Goal: Download file/media

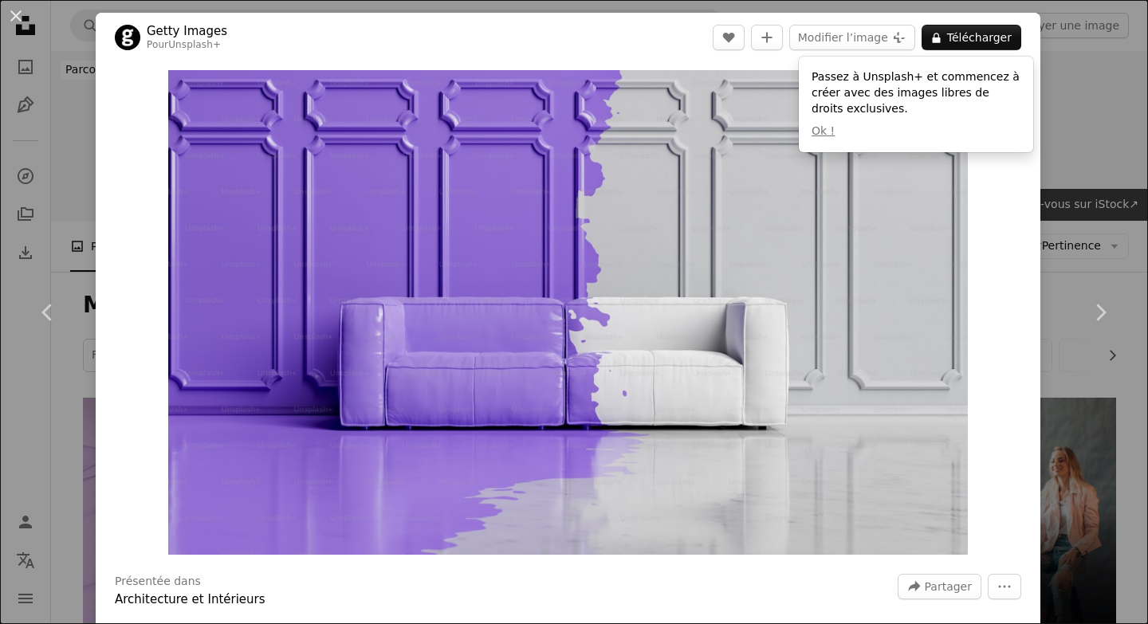
scroll to position [1863, 0]
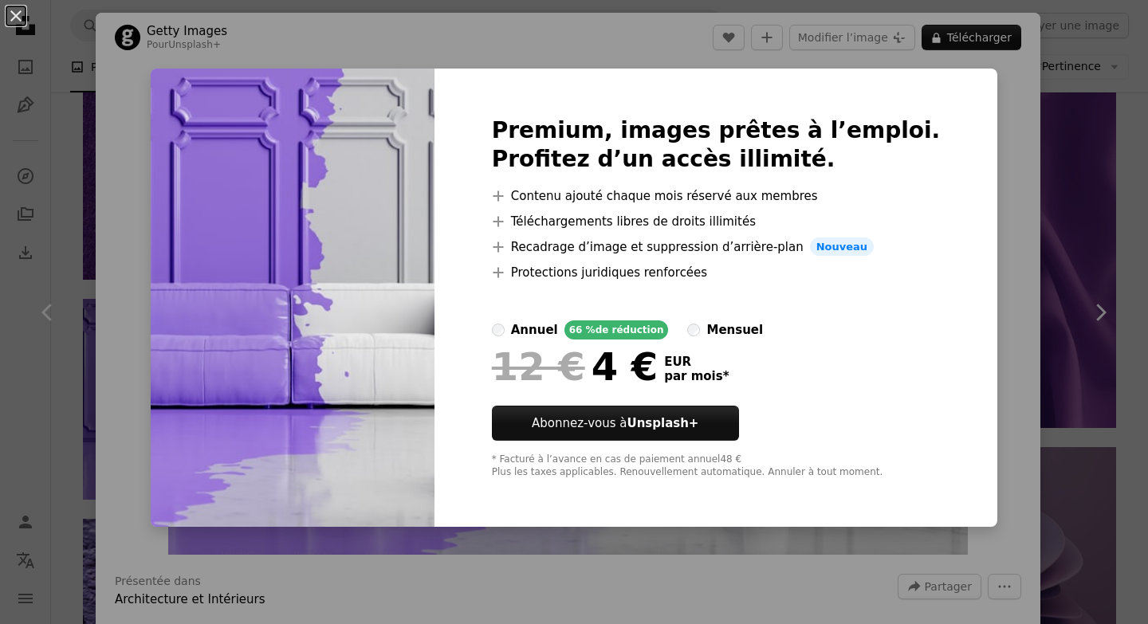
click at [1002, 208] on div "An X shape Premium, images prêtes à l’emploi. Profitez d’un accès illimité. A p…" at bounding box center [574, 312] width 1148 height 624
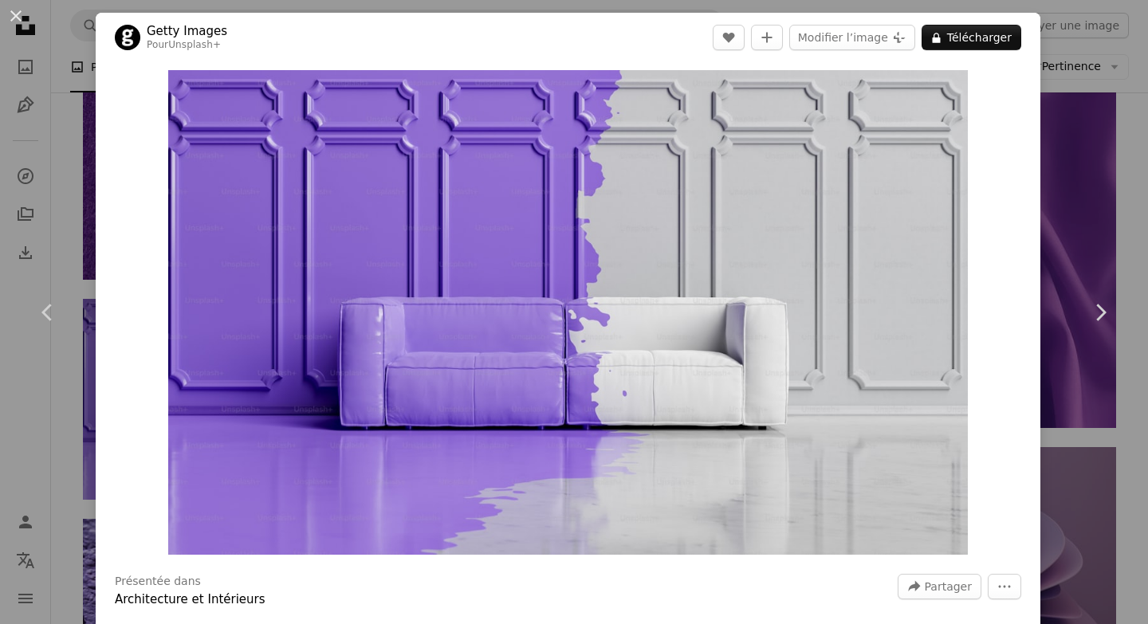
click at [1071, 205] on div "An X shape Chevron left Chevron right Getty Images Pour Unsplash+ A heart A plu…" at bounding box center [574, 312] width 1148 height 624
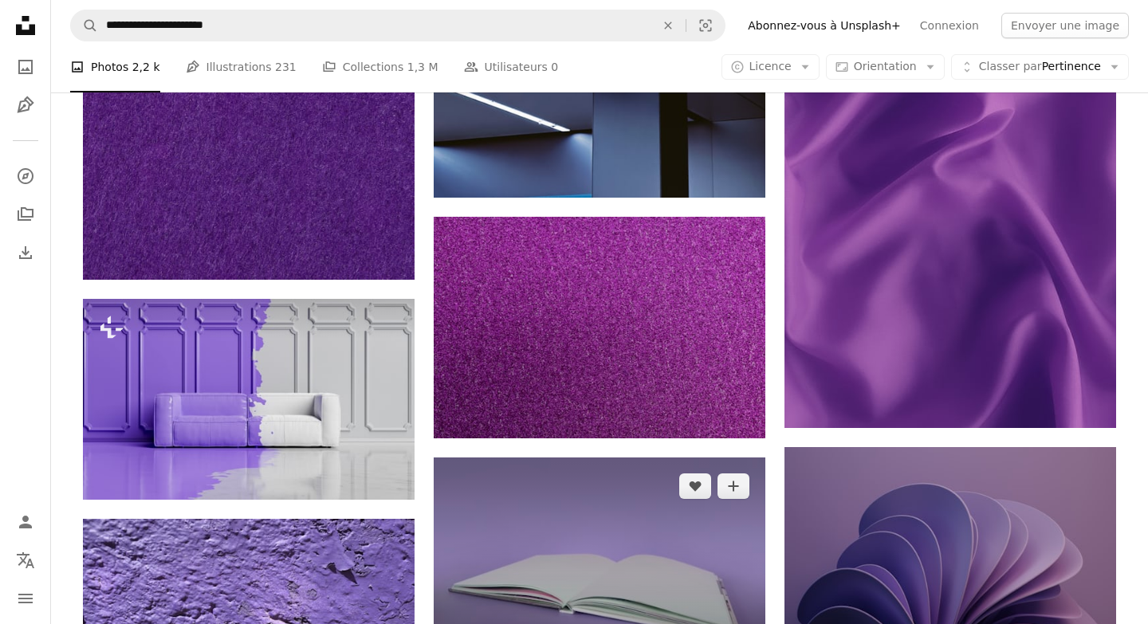
click at [669, 458] on img at bounding box center [600, 568] width 332 height 221
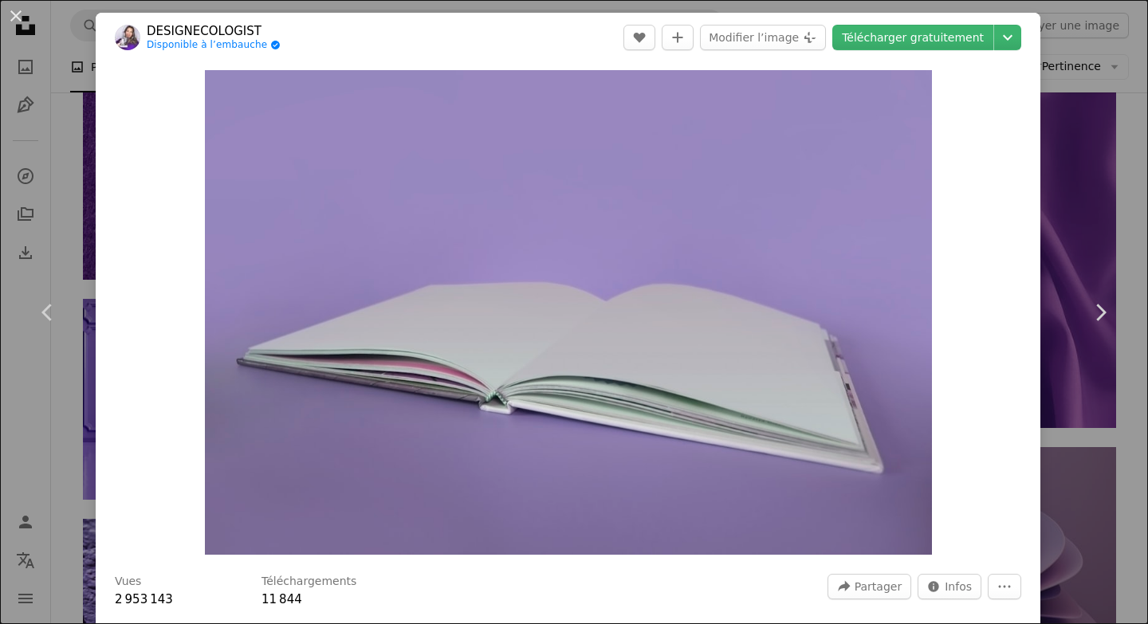
click at [1117, 234] on div "An X shape Chevron left Chevron right DESIGNECOLOGIST Disponible à l’embauche A…" at bounding box center [574, 312] width 1148 height 624
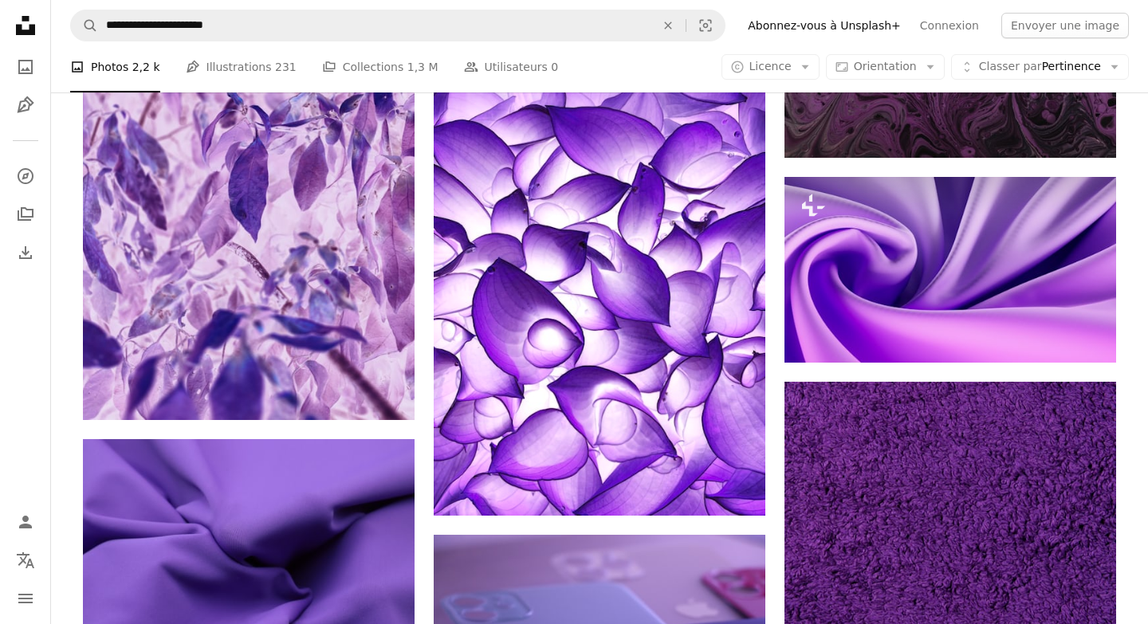
scroll to position [6479, 0]
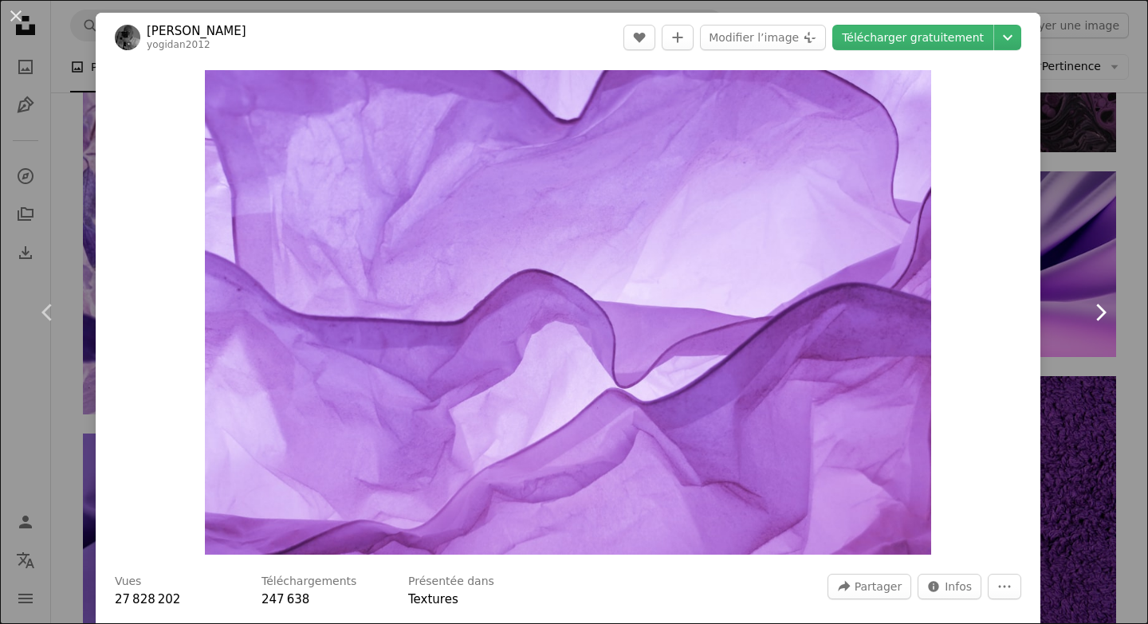
click at [1078, 266] on link "Chevron right" at bounding box center [1100, 312] width 96 height 153
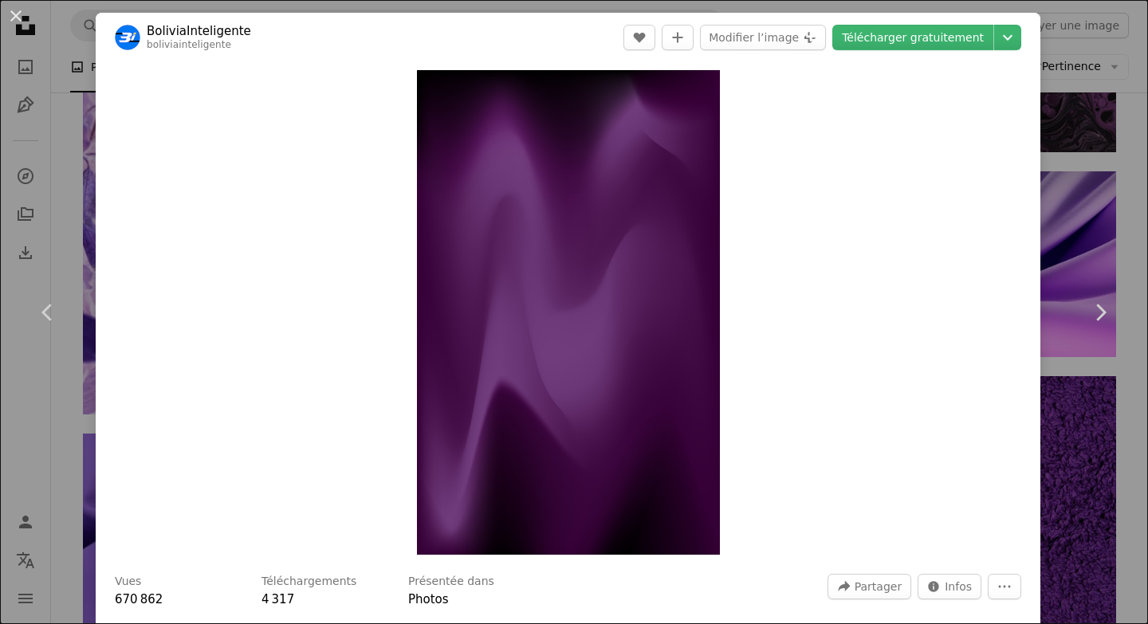
click at [1090, 184] on div "An X shape Chevron left Chevron right BoliviaInteligente boliviainteligente A h…" at bounding box center [574, 312] width 1148 height 624
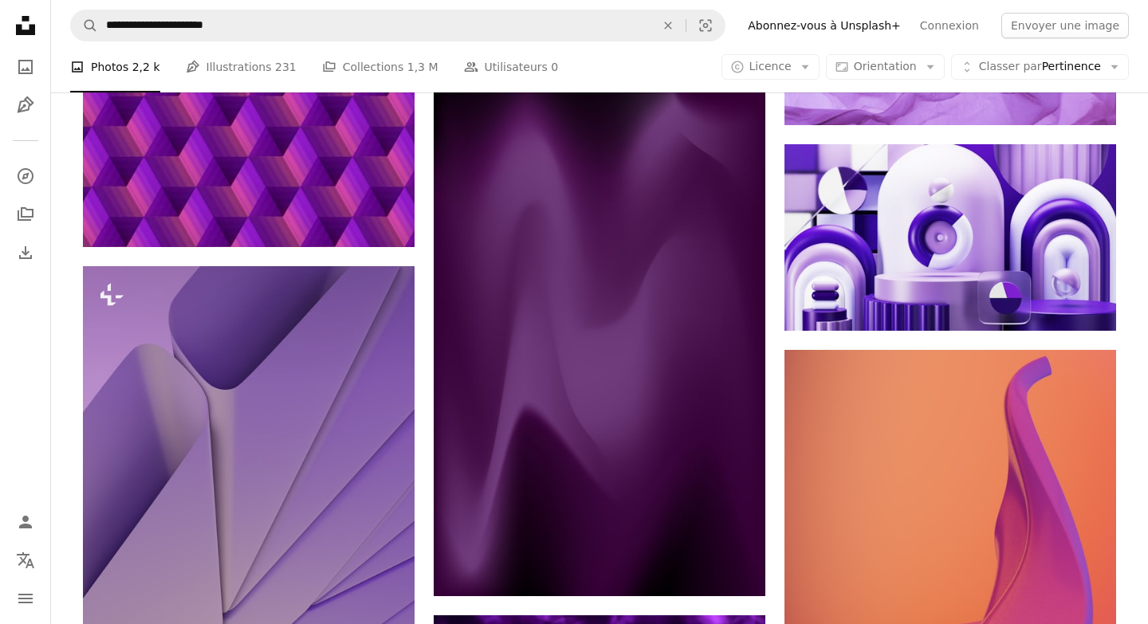
scroll to position [7689, 0]
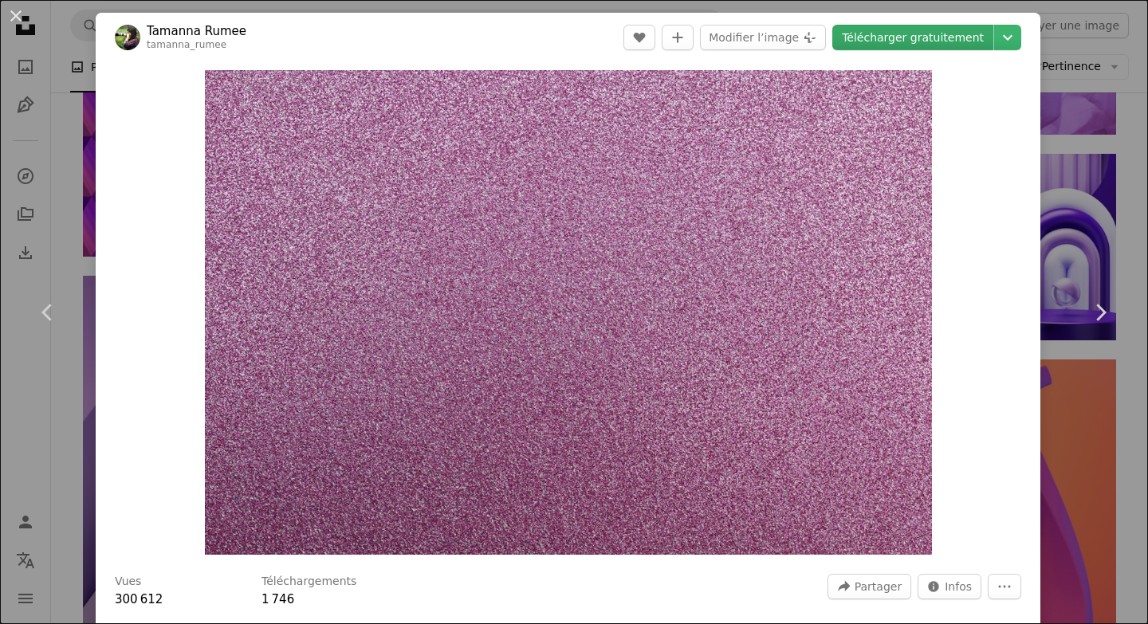
click at [938, 40] on link "Télécharger gratuitement" at bounding box center [912, 38] width 161 height 26
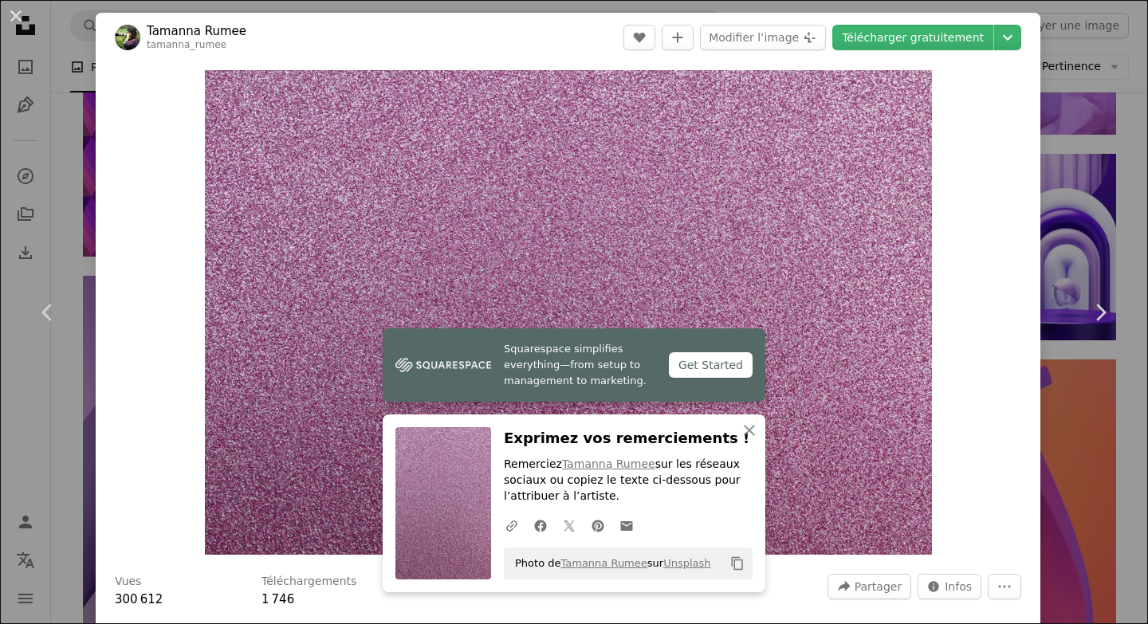
click at [1129, 107] on div "An X shape Chevron left Chevron right [PERSON_NAME] tamanna_rumee A heart A plu…" at bounding box center [574, 312] width 1148 height 624
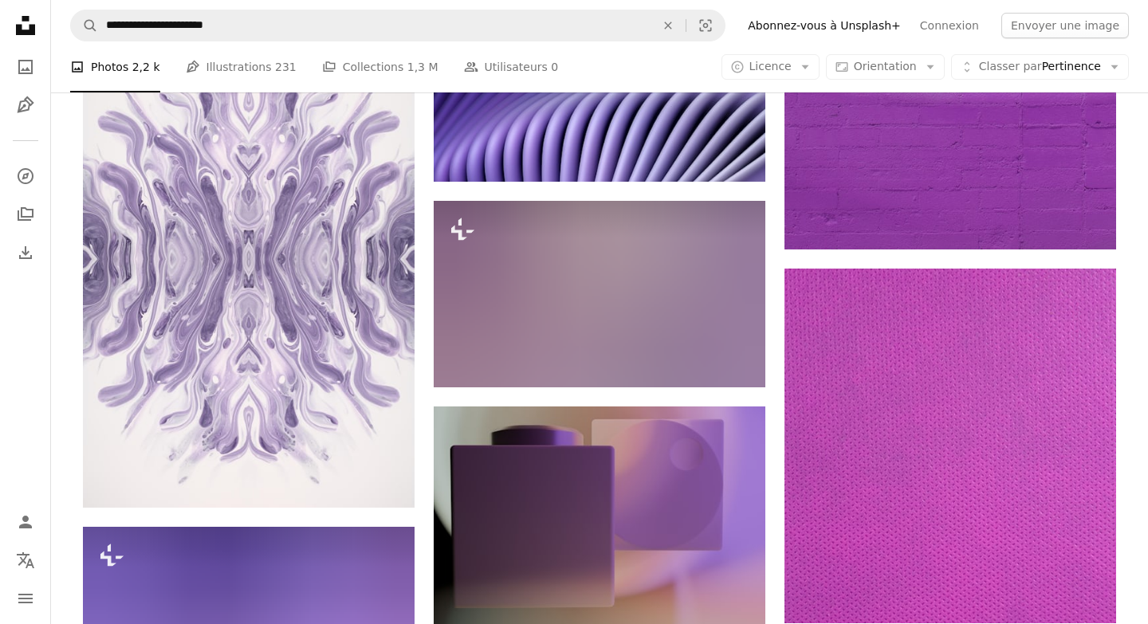
scroll to position [11681, 0]
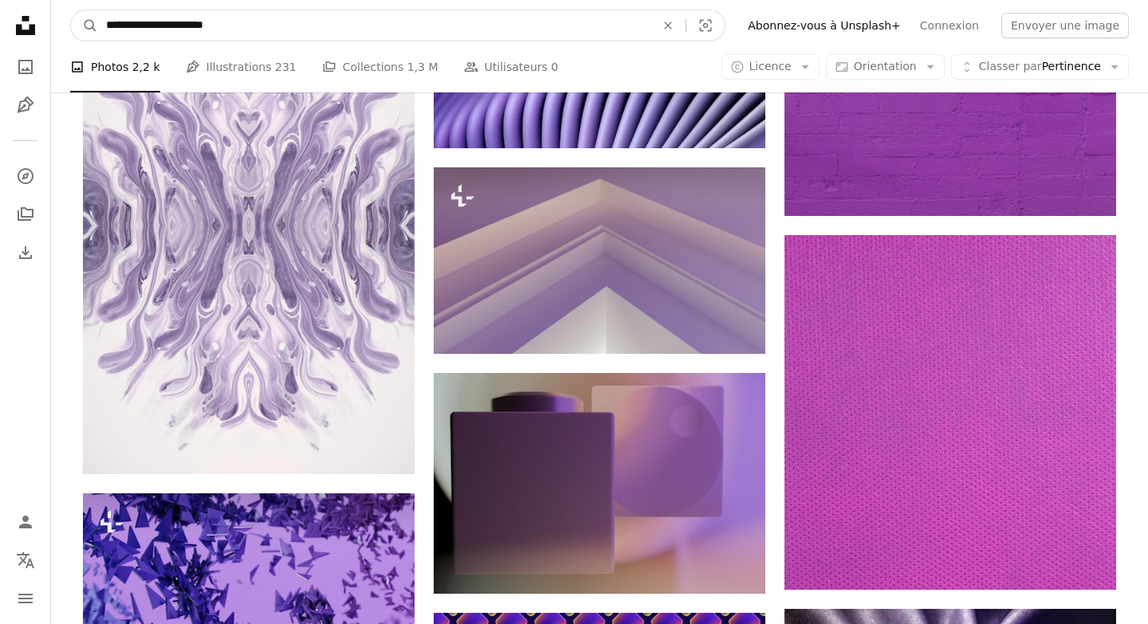
click at [363, 22] on input "**********" at bounding box center [374, 25] width 552 height 30
type input "**********"
click at [71, 10] on button "A magnifying glass" at bounding box center [84, 25] width 27 height 30
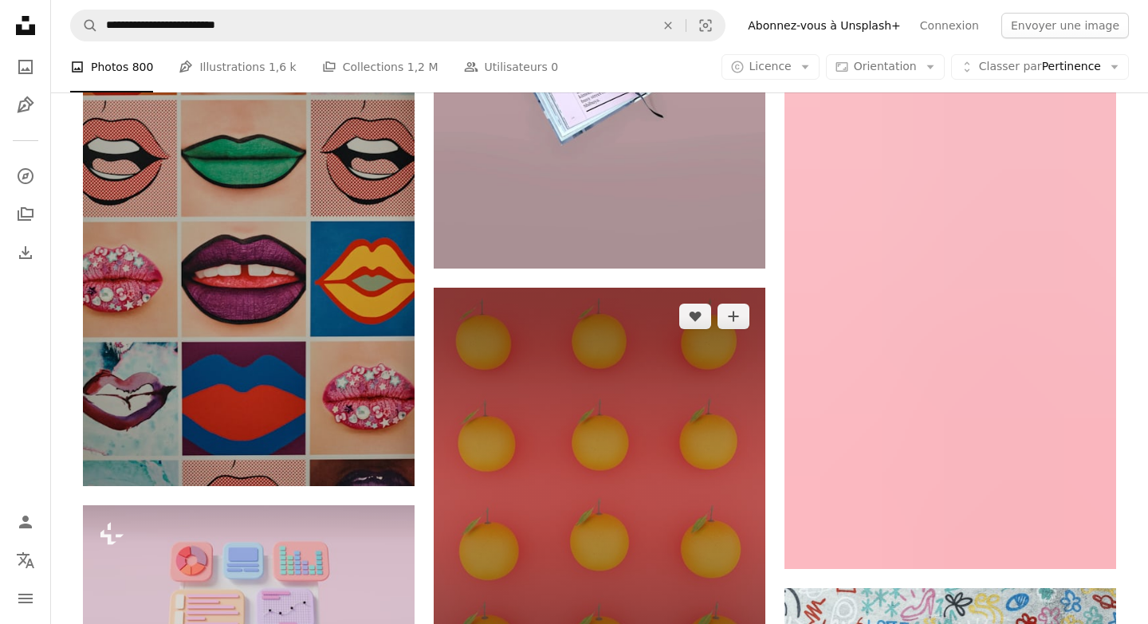
scroll to position [2286, 0]
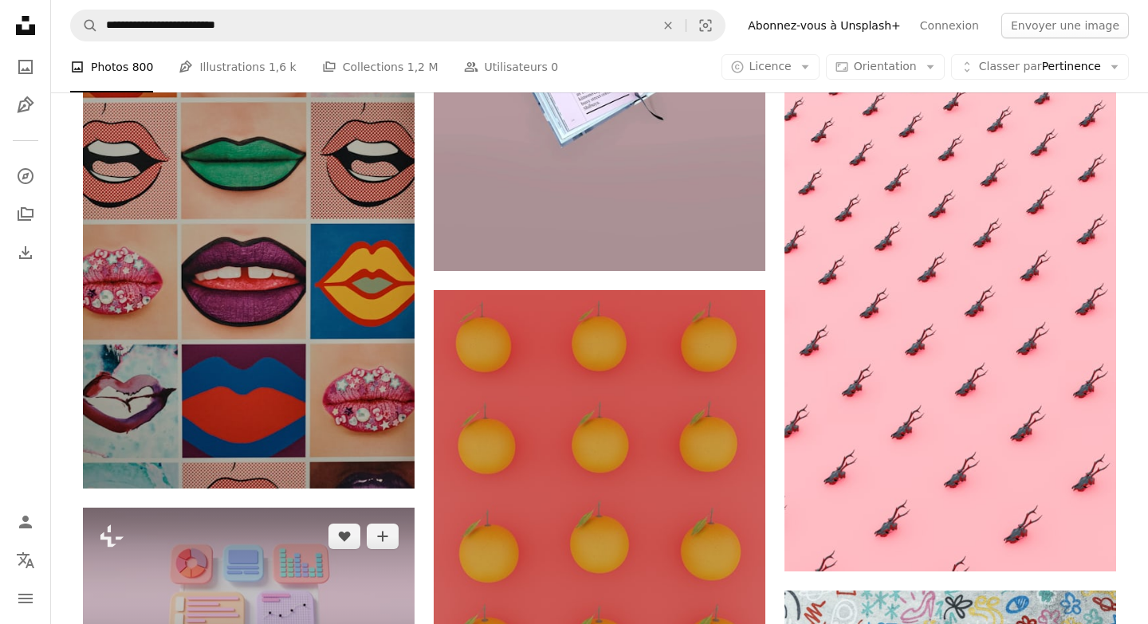
click at [313, 508] on img at bounding box center [249, 601] width 332 height 187
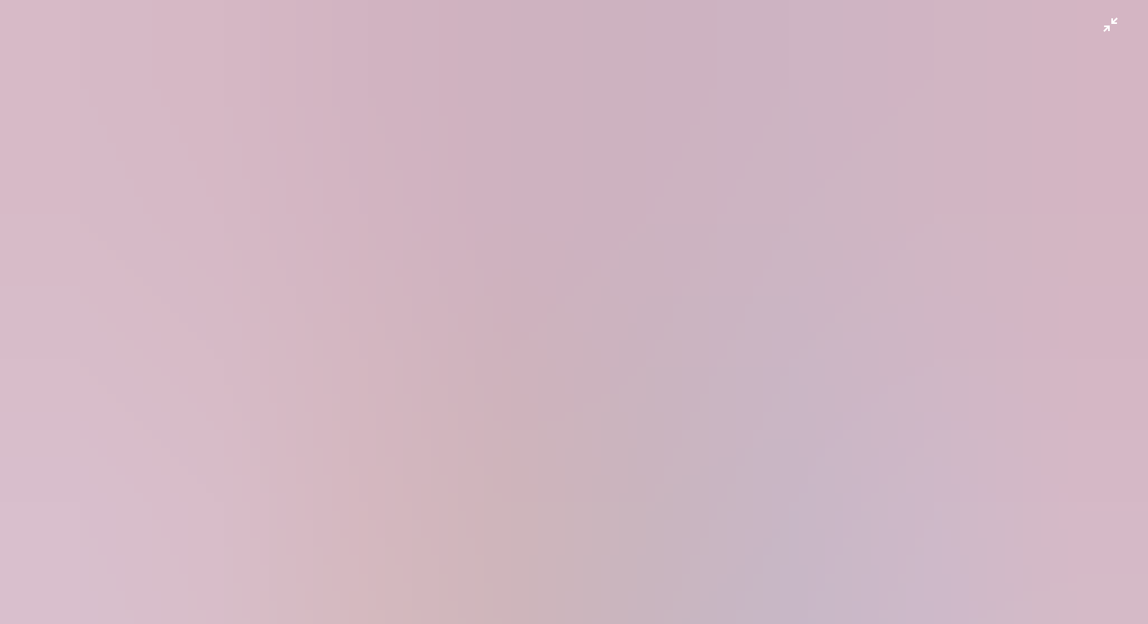
scroll to position [10, 0]
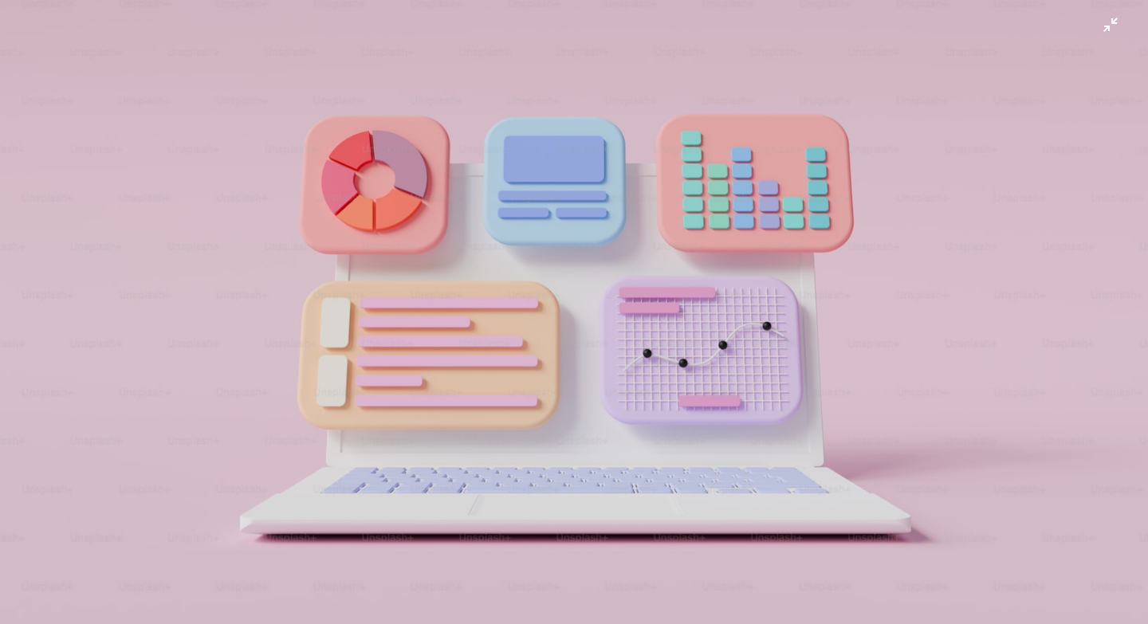
click at [1113, 26] on img "Zoom arrière sur cette image" at bounding box center [573, 312] width 1149 height 646
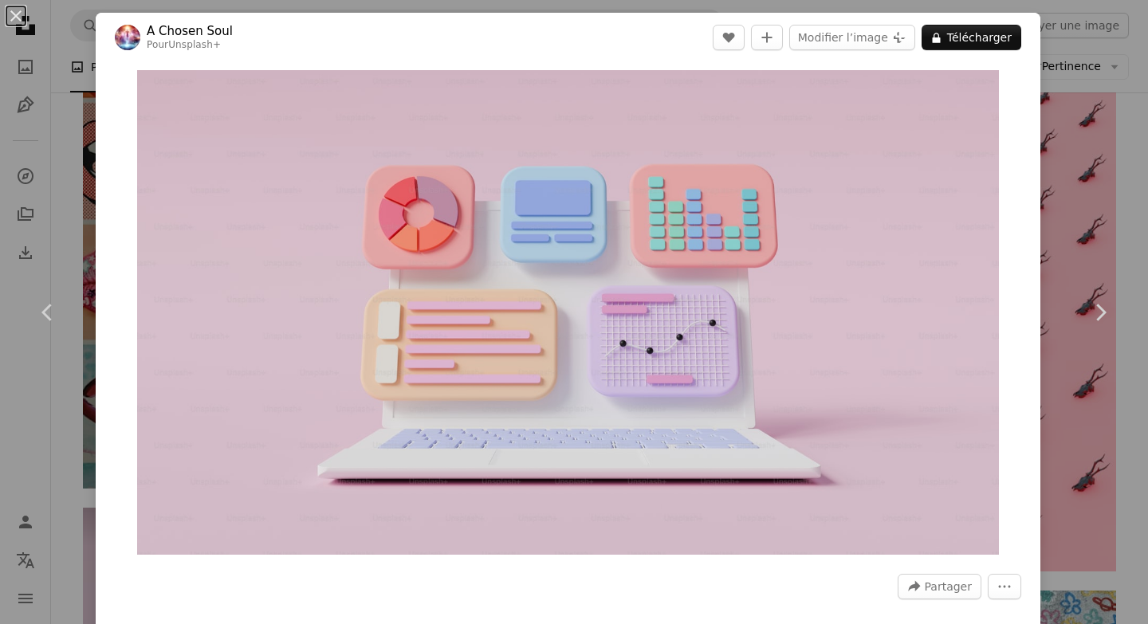
click at [1129, 169] on div "An X shape Chevron left Chevron right A Chosen Soul Pour Unsplash+ A heart A pl…" at bounding box center [574, 312] width 1148 height 624
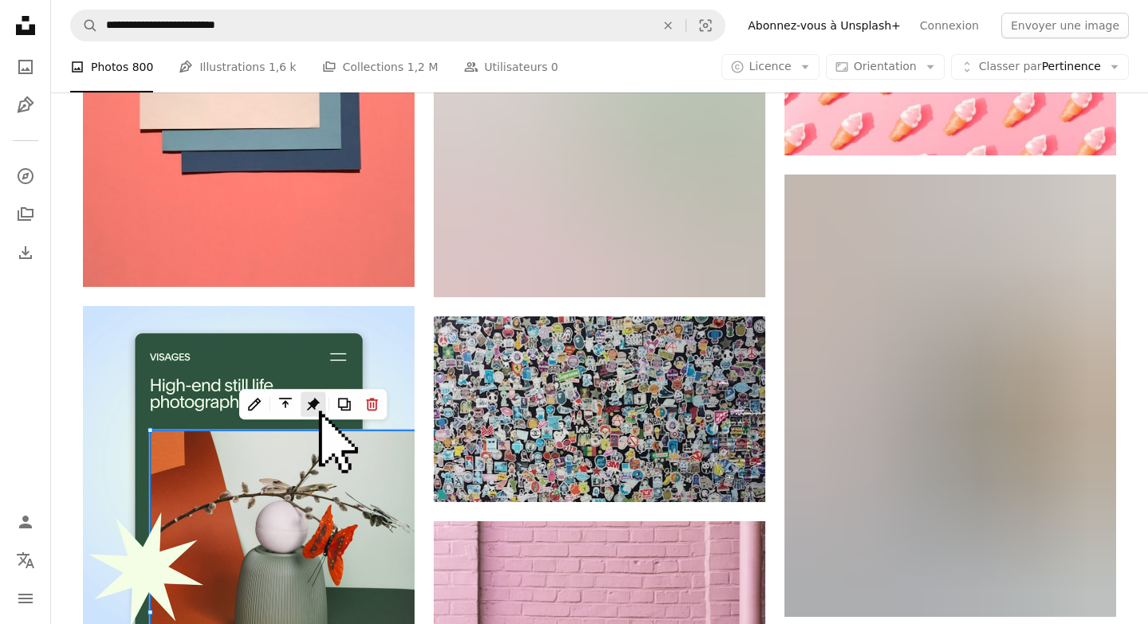
scroll to position [3199, 0]
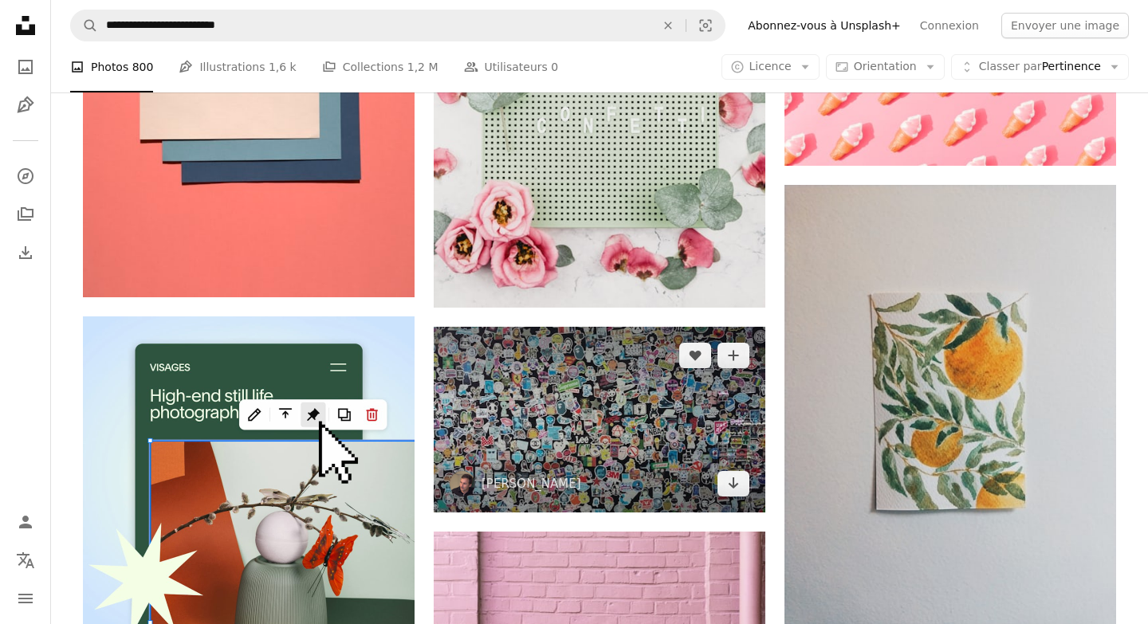
click at [662, 327] on img at bounding box center [600, 420] width 332 height 187
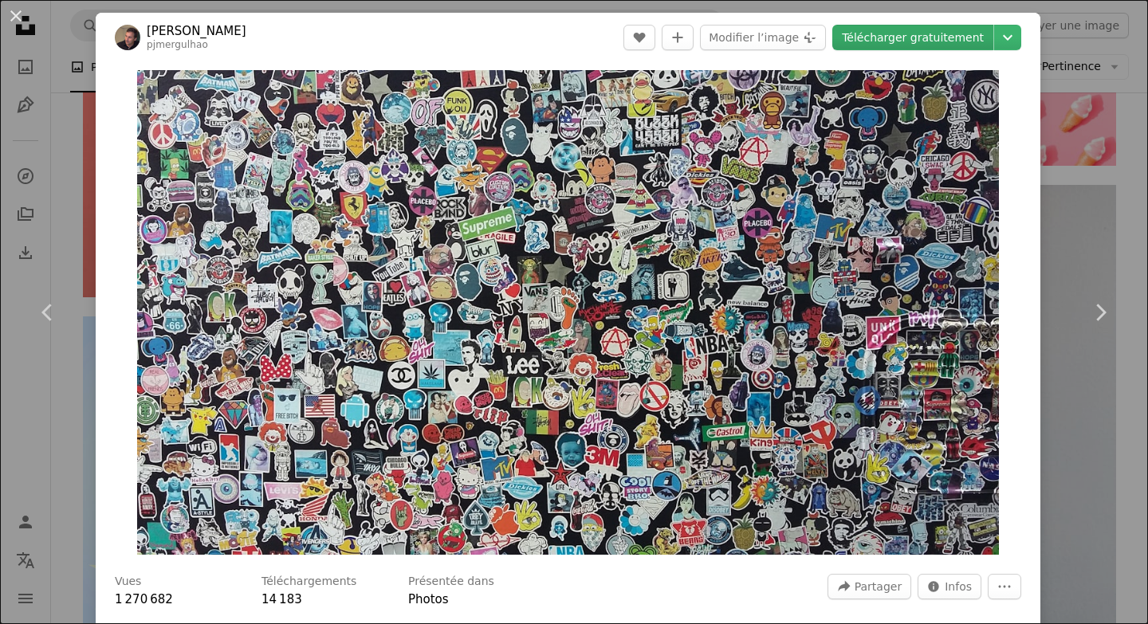
click at [984, 41] on link "Télécharger gratuitement" at bounding box center [912, 38] width 161 height 26
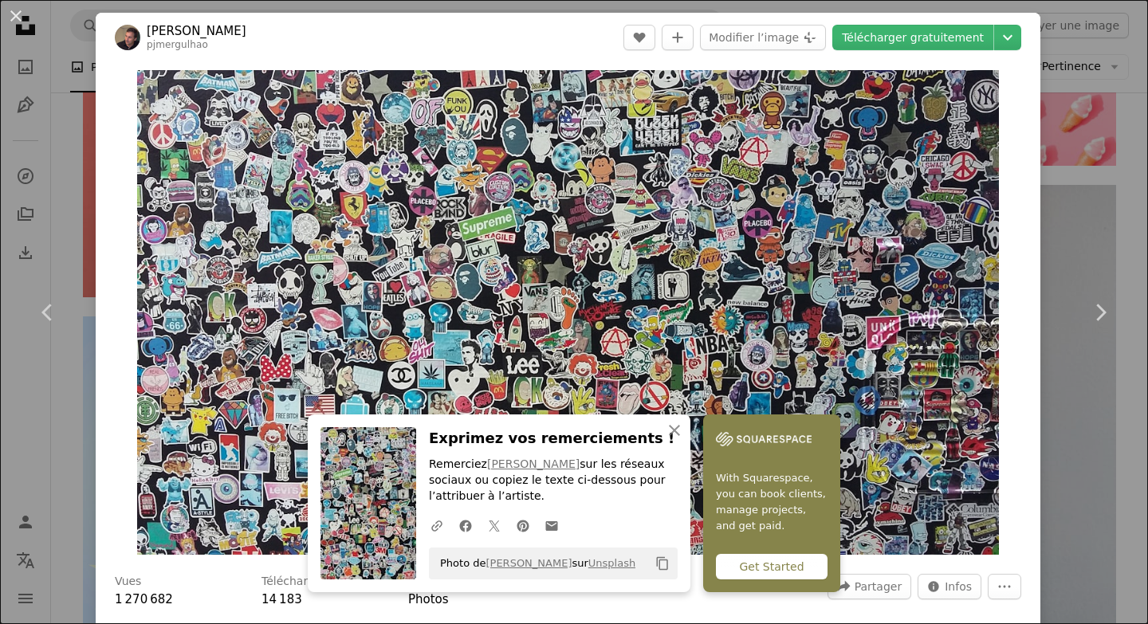
click at [1144, 198] on div "An X shape Chevron left Chevron right [PERSON_NAME] pjmergulhao A heart A plus …" at bounding box center [574, 312] width 1148 height 624
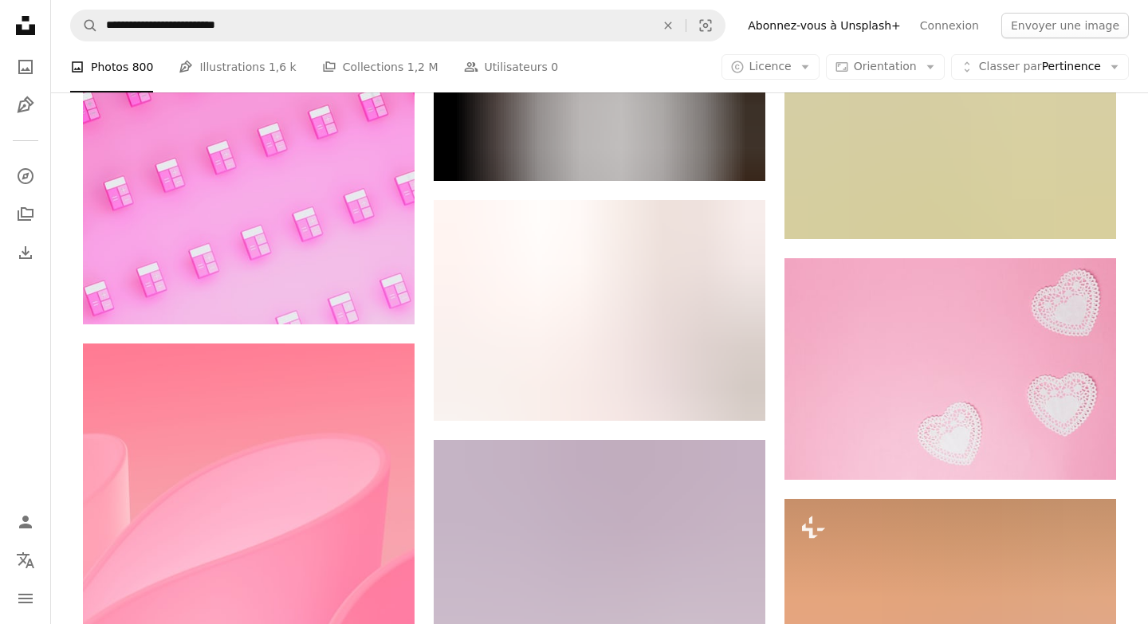
scroll to position [5898, 0]
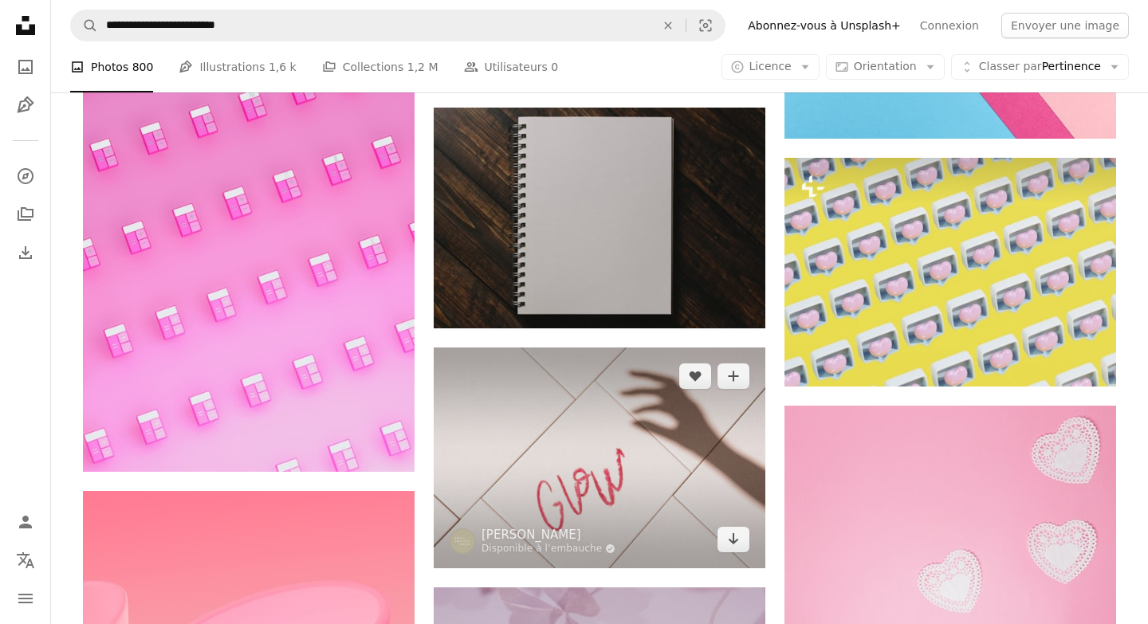
click at [674, 348] on img at bounding box center [600, 458] width 332 height 221
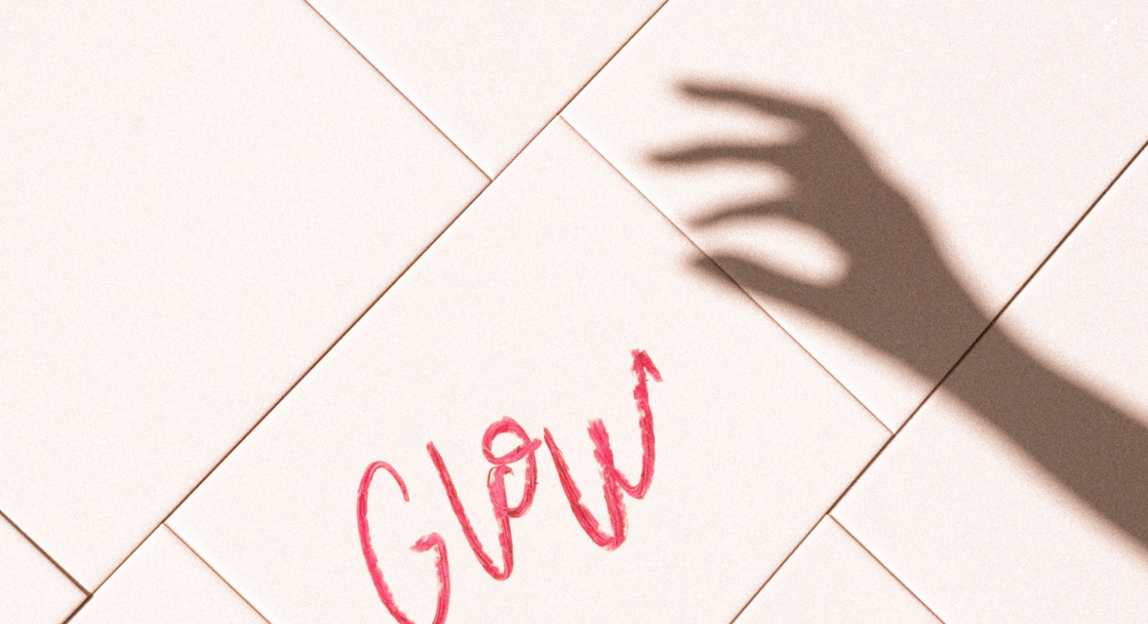
click at [644, 352] on img "Zoom arrière sur cette image" at bounding box center [573, 382] width 1149 height 767
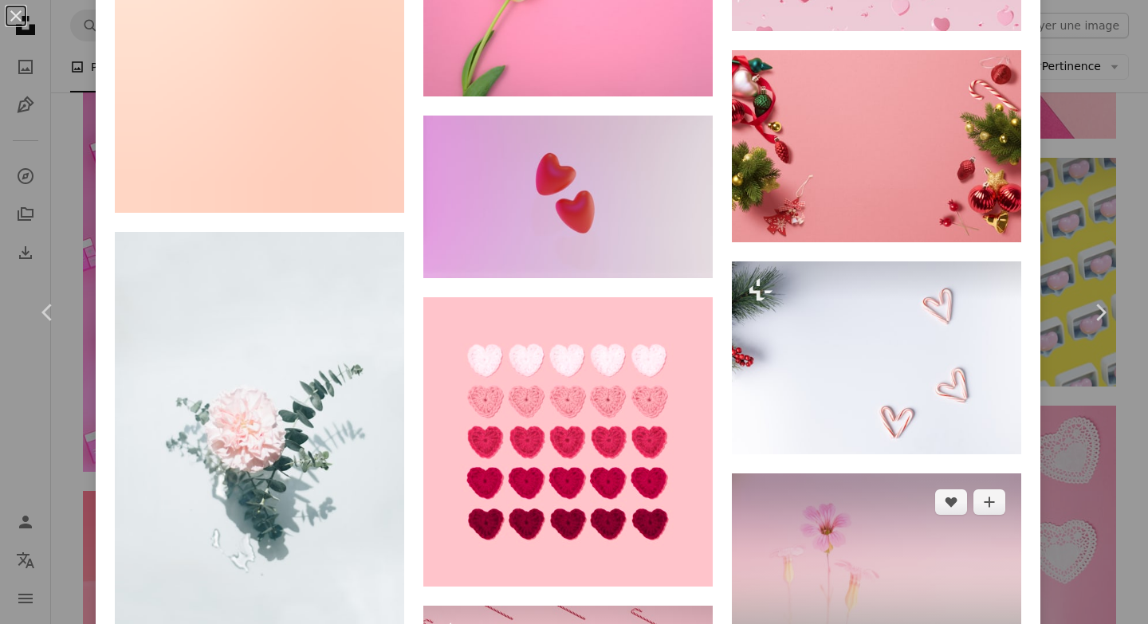
scroll to position [2235, 0]
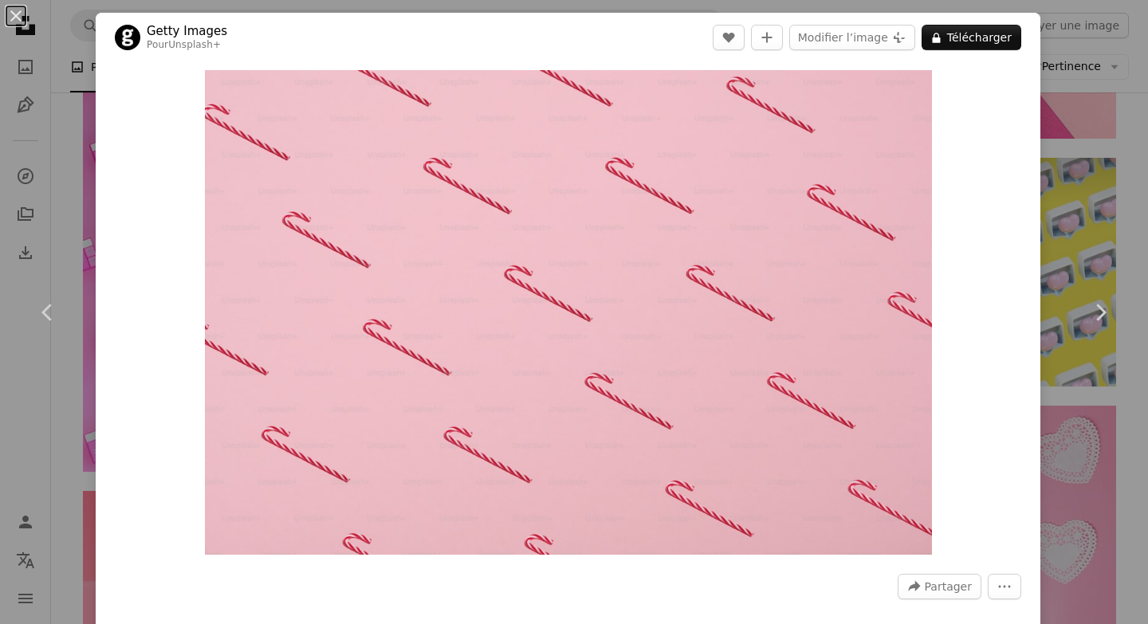
click at [1086, 208] on div "An X shape Chevron left Chevron right Getty Images Pour Unsplash+ A heart A plu…" at bounding box center [574, 312] width 1148 height 624
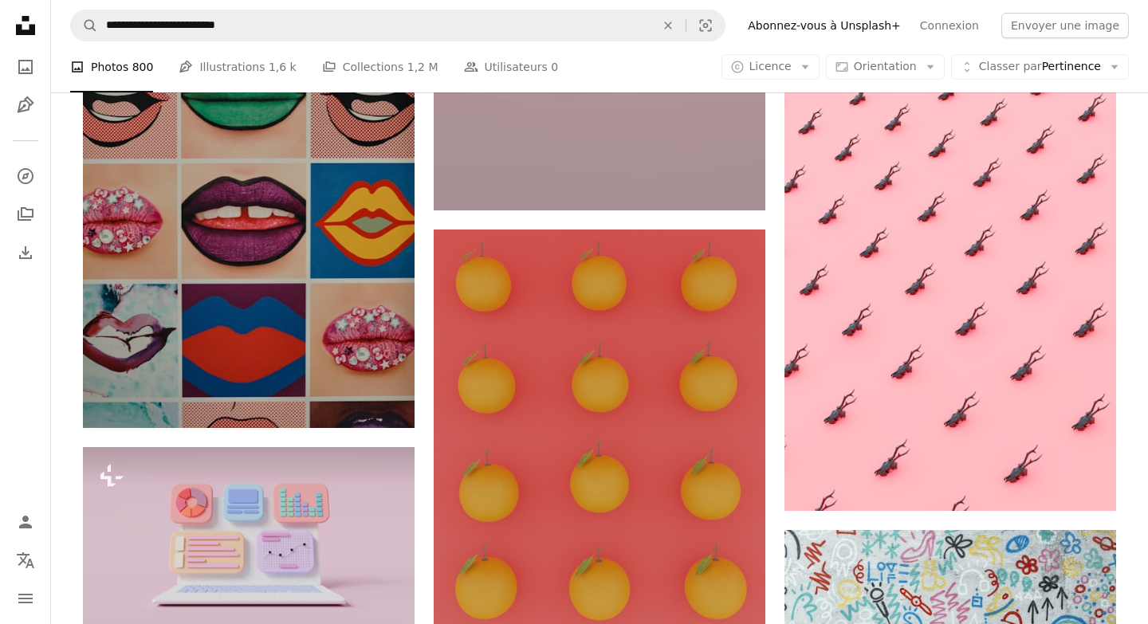
scroll to position [2376, 0]
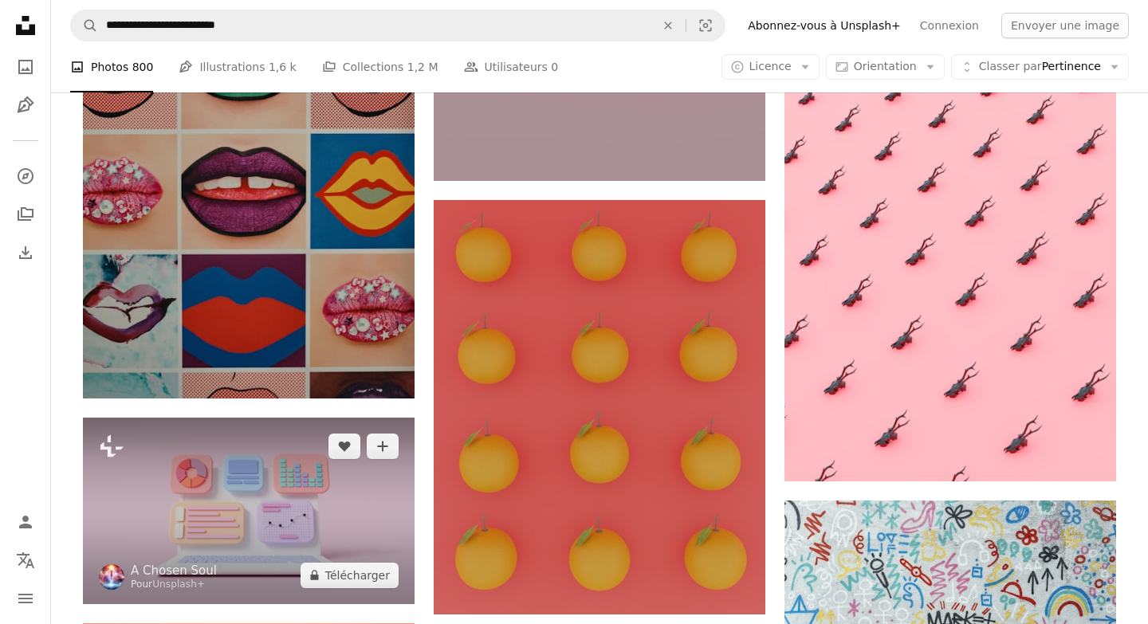
click at [358, 418] on img at bounding box center [249, 511] width 332 height 187
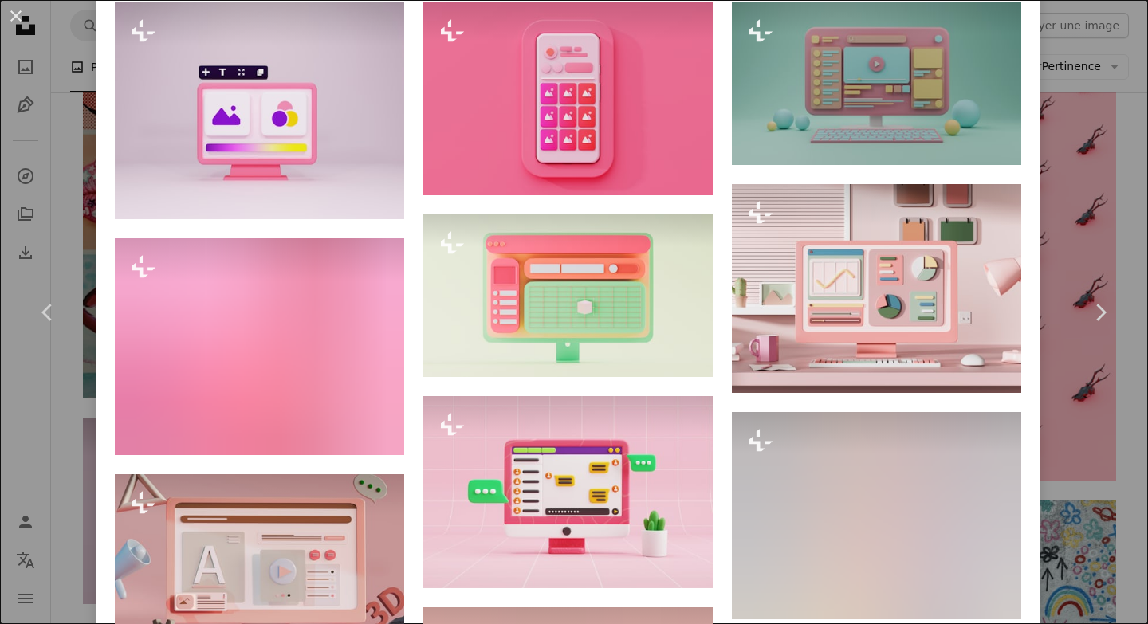
scroll to position [1137, 0]
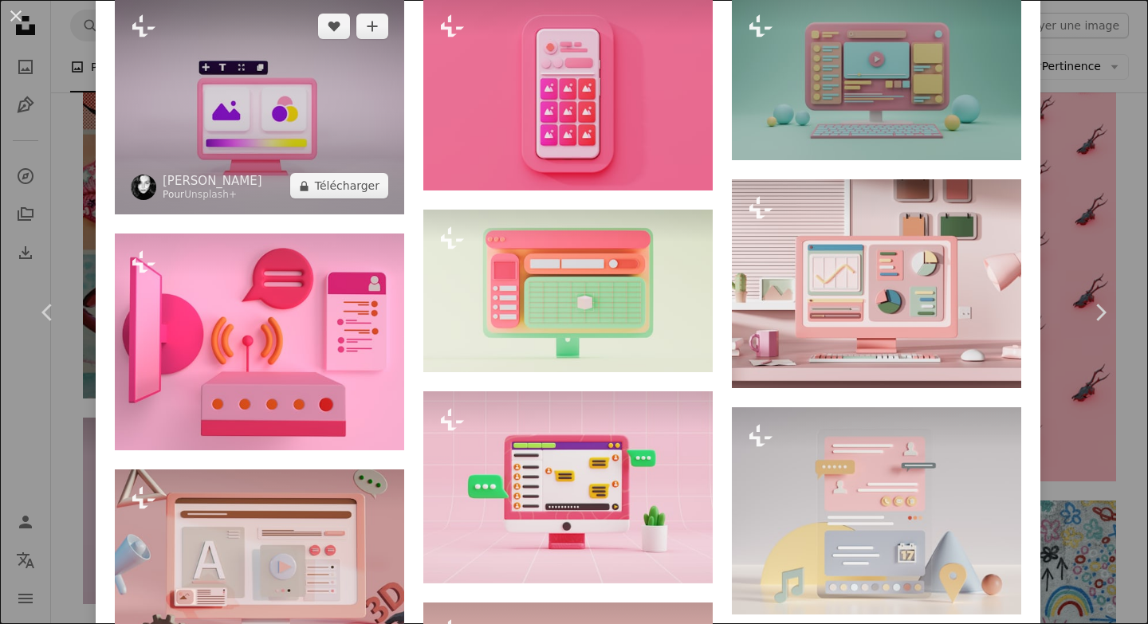
click at [332, 98] on img at bounding box center [259, 106] width 289 height 217
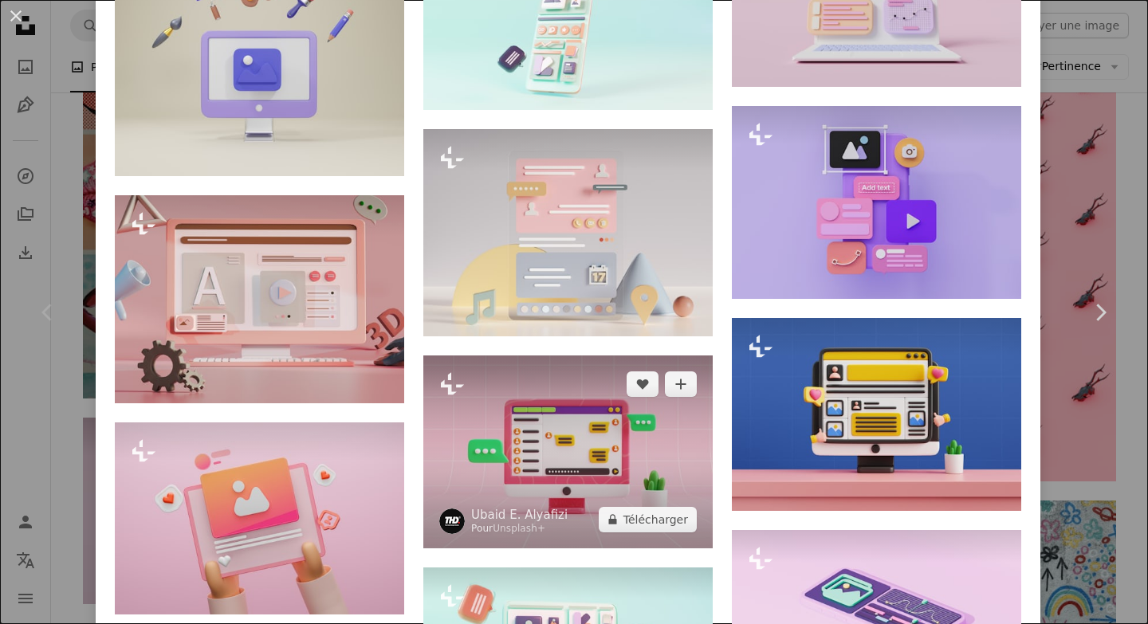
scroll to position [1079, 0]
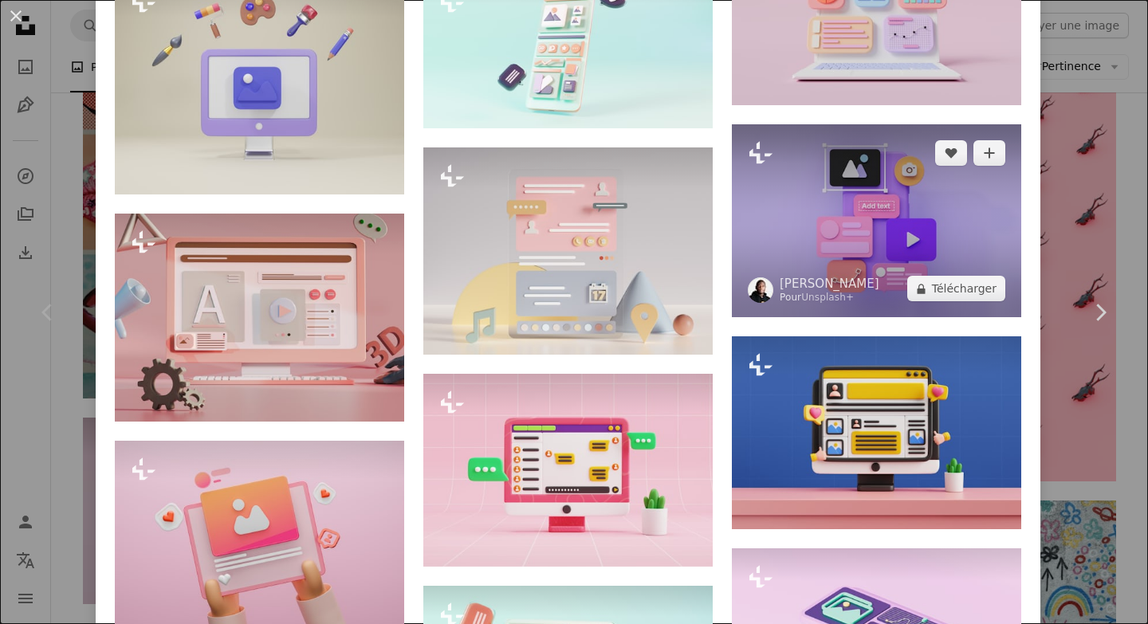
click at [882, 194] on img at bounding box center [876, 220] width 289 height 193
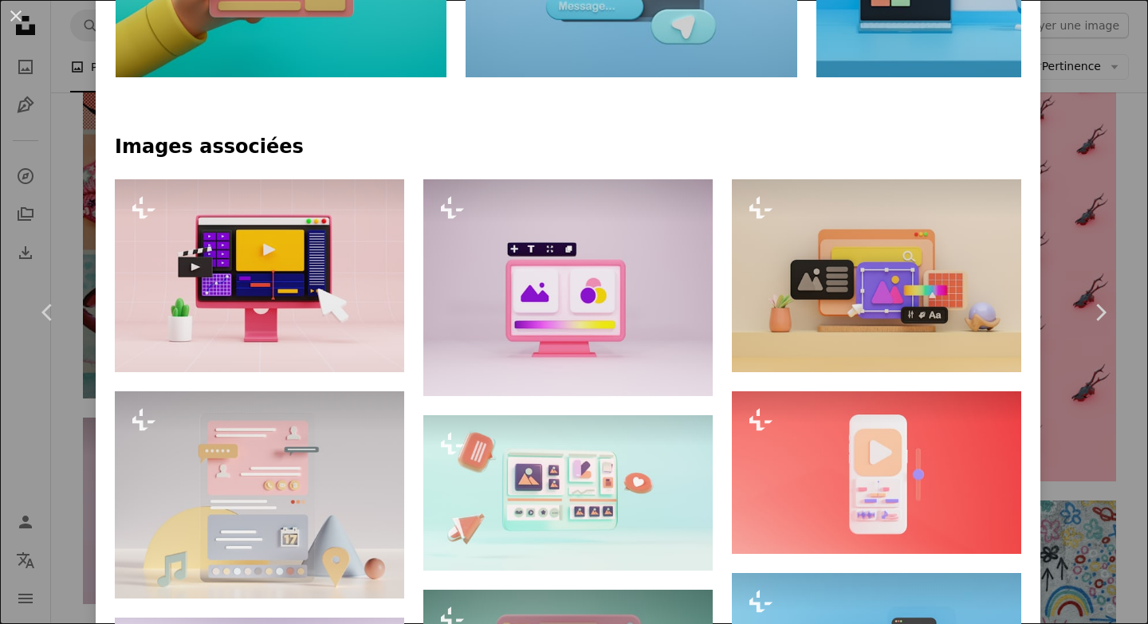
scroll to position [968, 0]
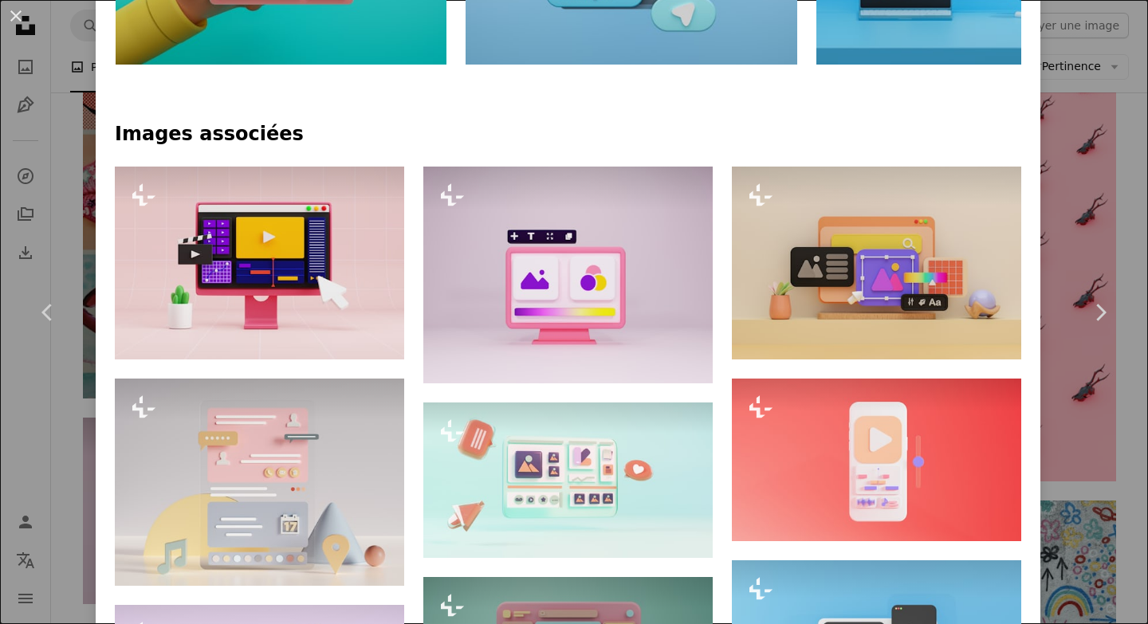
click at [1139, 108] on div "An X shape Chevron left Chevron right [PERSON_NAME] Pour Unsplash+ A heart A pl…" at bounding box center [574, 312] width 1148 height 624
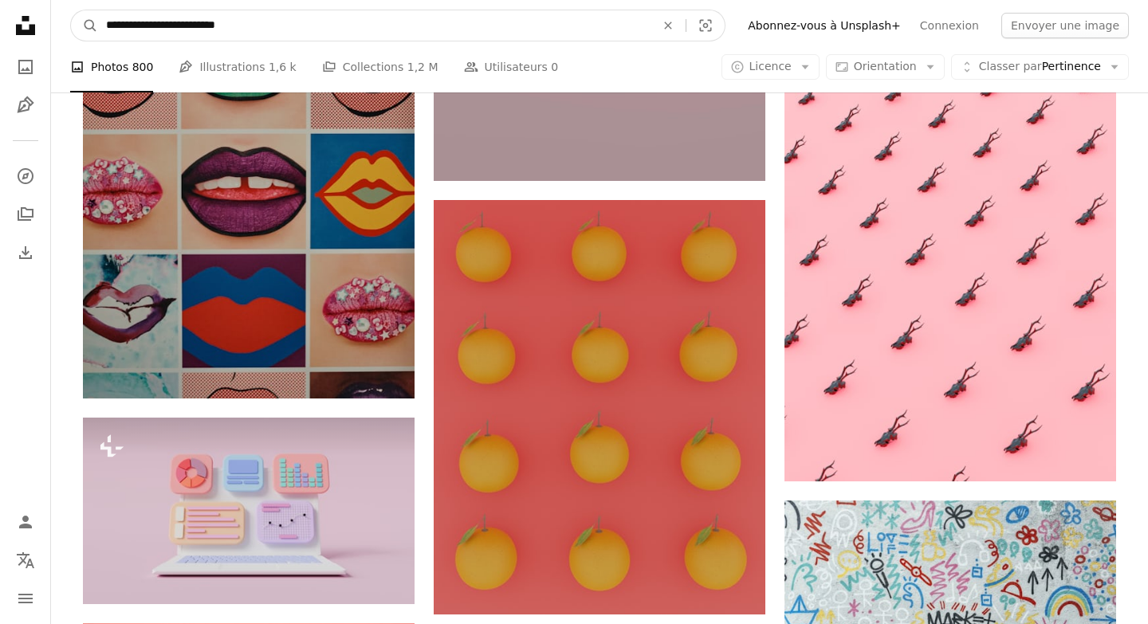
click at [456, 20] on input "**********" at bounding box center [374, 25] width 552 height 30
type input "**********"
click at [71, 10] on button "A magnifying glass" at bounding box center [84, 25] width 27 height 30
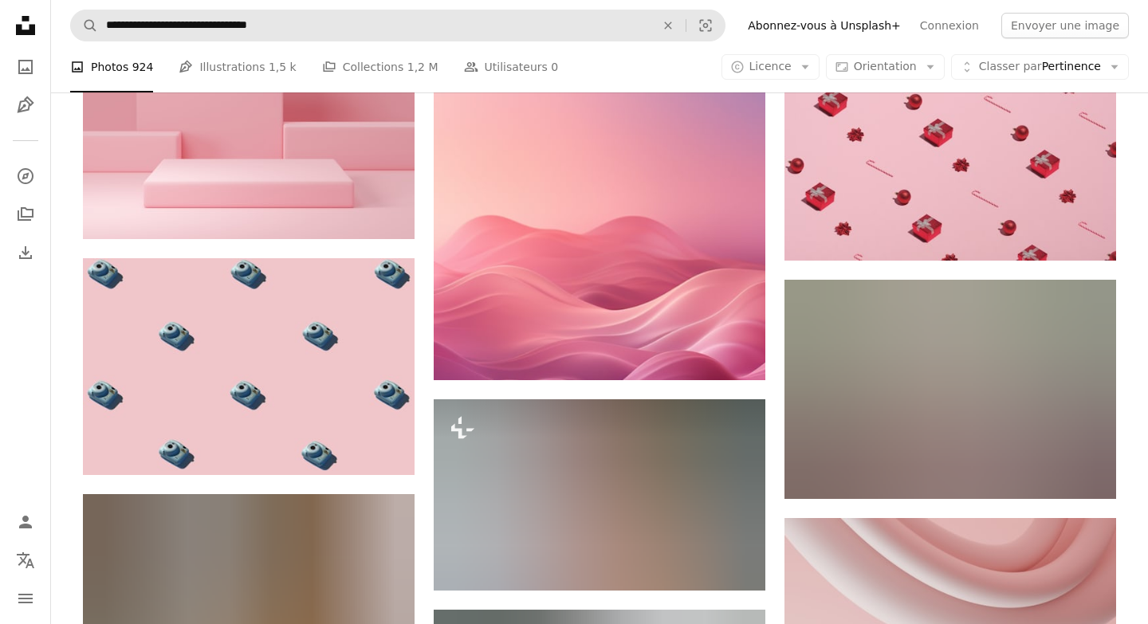
scroll to position [14753, 0]
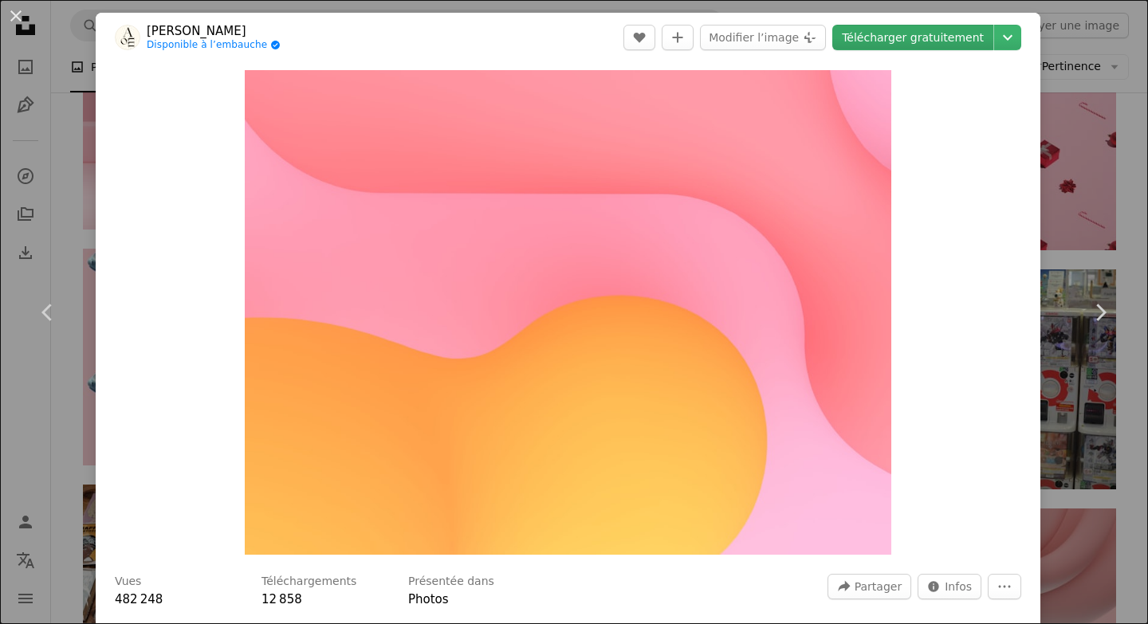
click at [915, 40] on link "Télécharger gratuitement" at bounding box center [912, 38] width 161 height 26
